Goal: Task Accomplishment & Management: Use online tool/utility

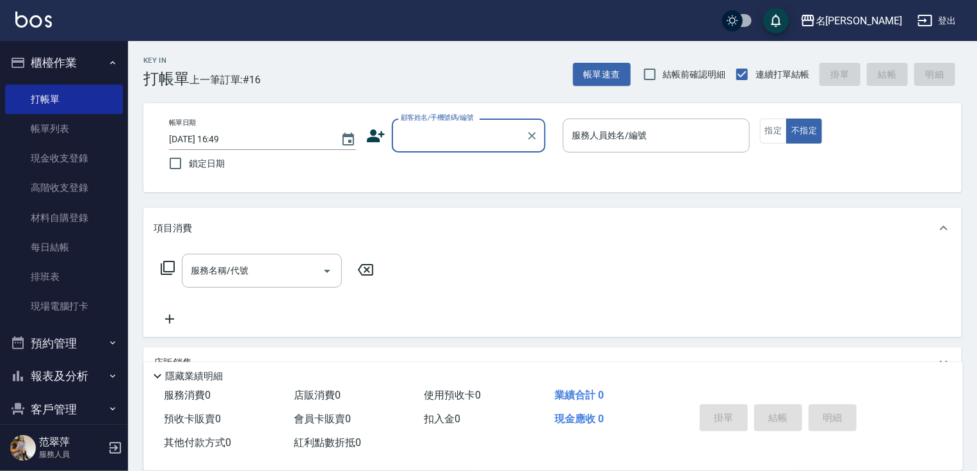
click at [435, 136] on input "顧客姓名/手機號碼/編號" at bounding box center [459, 135] width 123 height 22
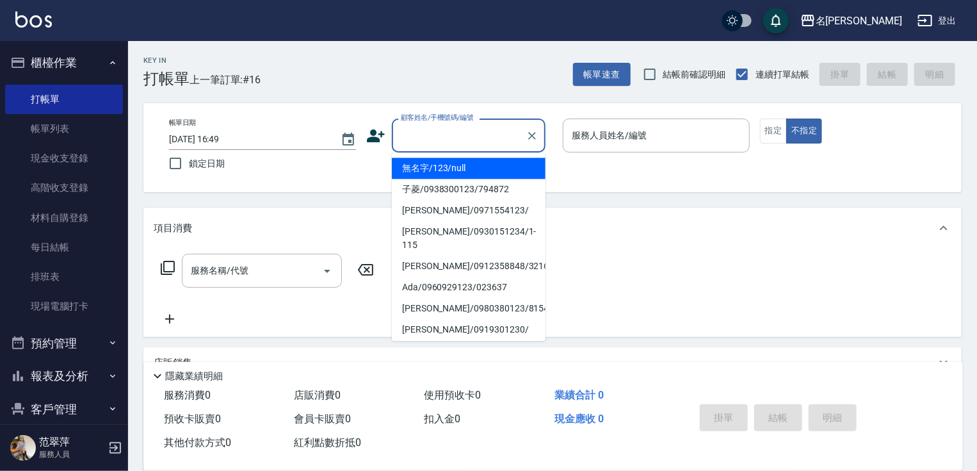
click at [435, 170] on li "無名字/123/null" at bounding box center [469, 168] width 154 height 21
type input "無名字/123/null"
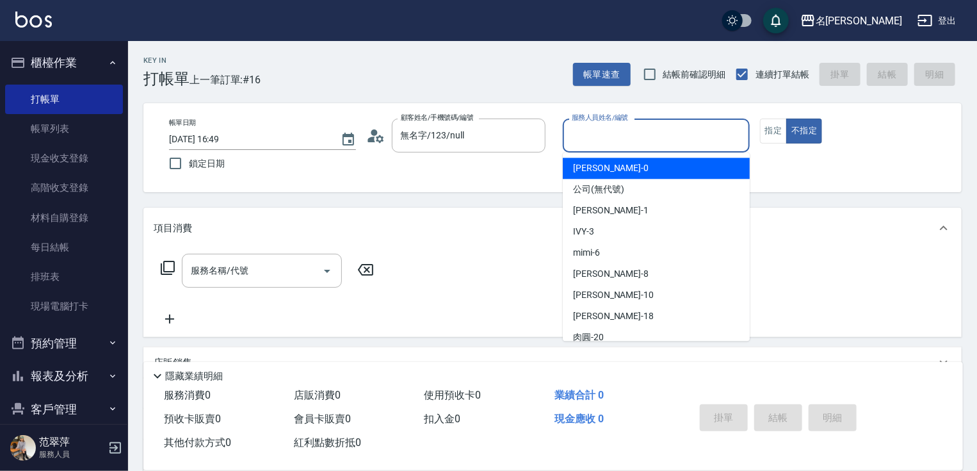
click at [609, 141] on input "服務人員姓名/編號" at bounding box center [657, 135] width 176 height 22
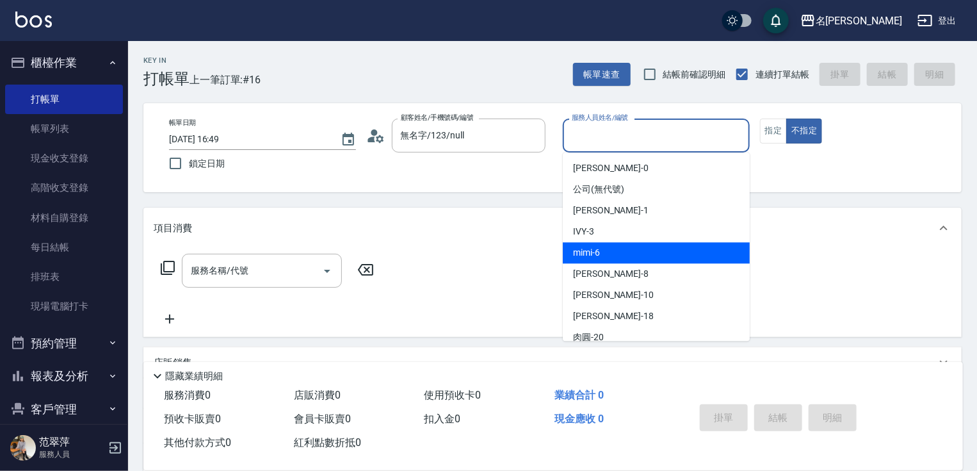
click at [607, 254] on div "mimi -6" at bounding box center [656, 252] width 187 height 21
type input "mimi-6"
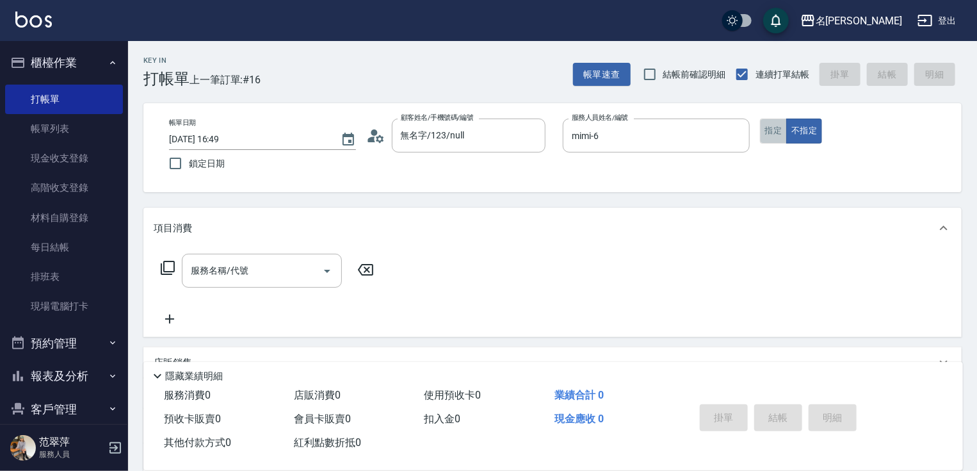
click at [774, 131] on button "指定" at bounding box center [774, 130] width 28 height 25
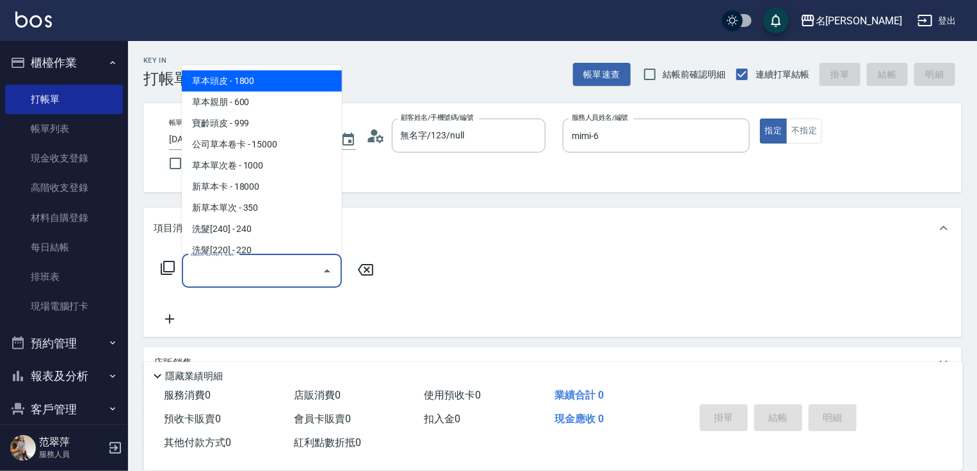
click at [286, 266] on input "服務名稱/代號" at bounding box center [252, 270] width 129 height 22
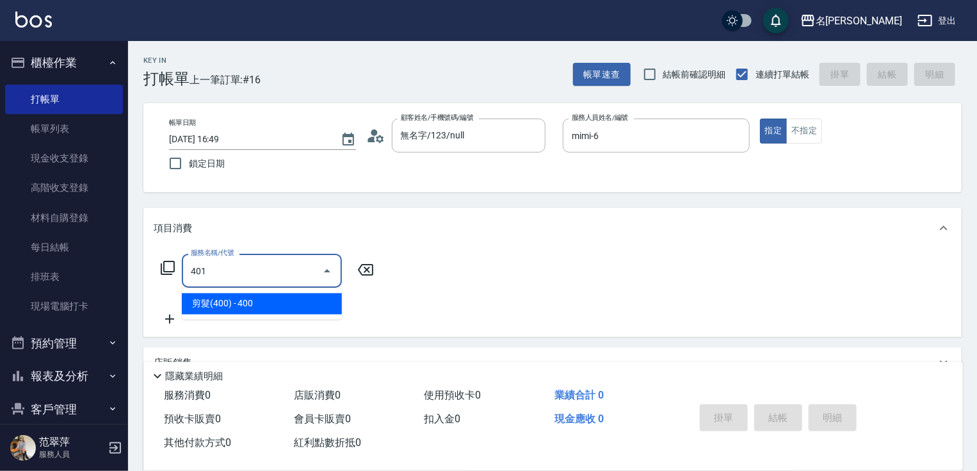
type input "剪髮(400)(401)"
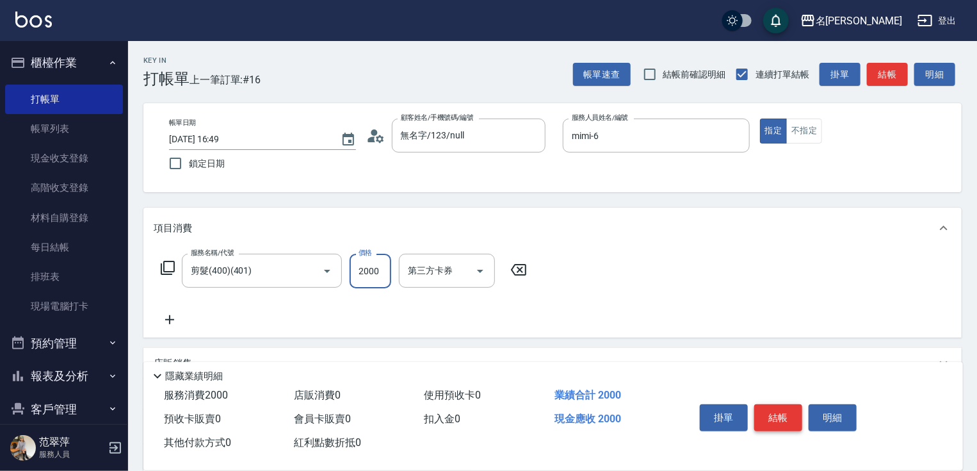
type input "2000"
click at [785, 417] on button "結帳" at bounding box center [779, 417] width 48 height 27
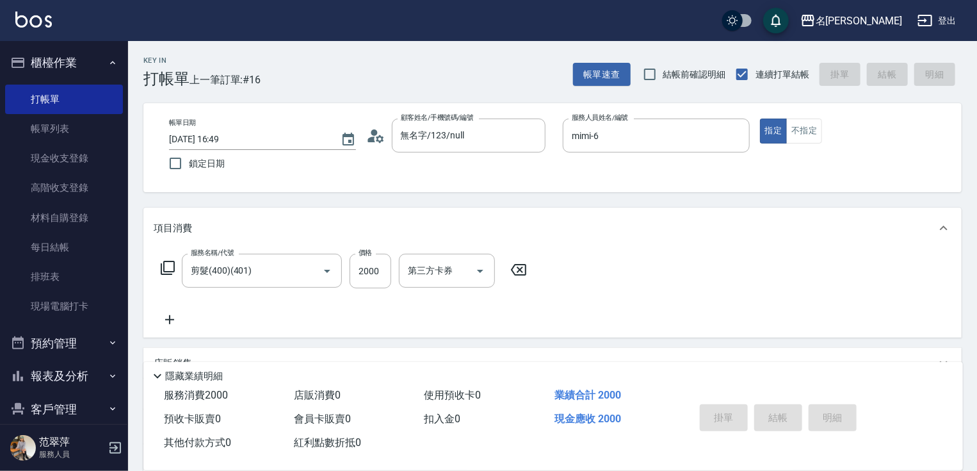
type input "[DATE] 17:38"
